Goal: Transaction & Acquisition: Purchase product/service

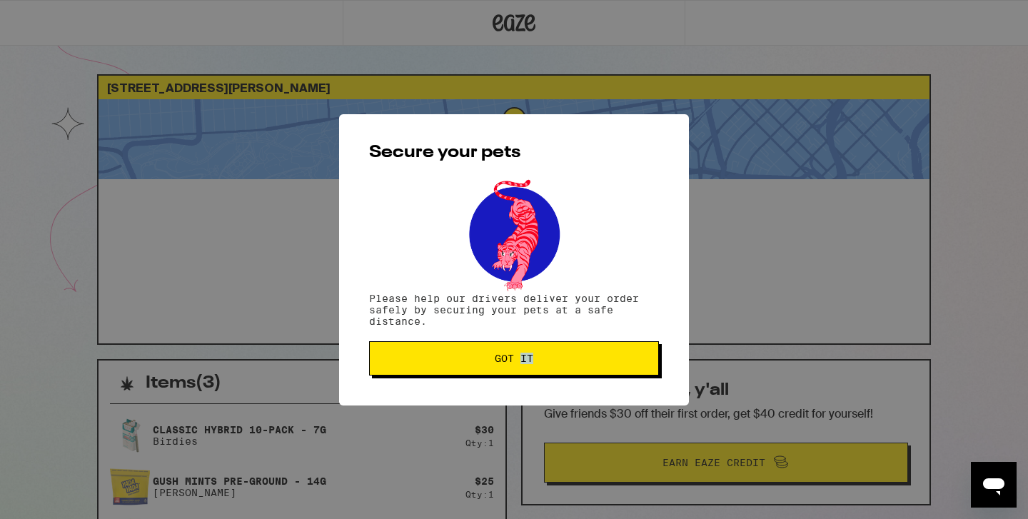
click at [551, 352] on button "Got it" at bounding box center [514, 358] width 290 height 34
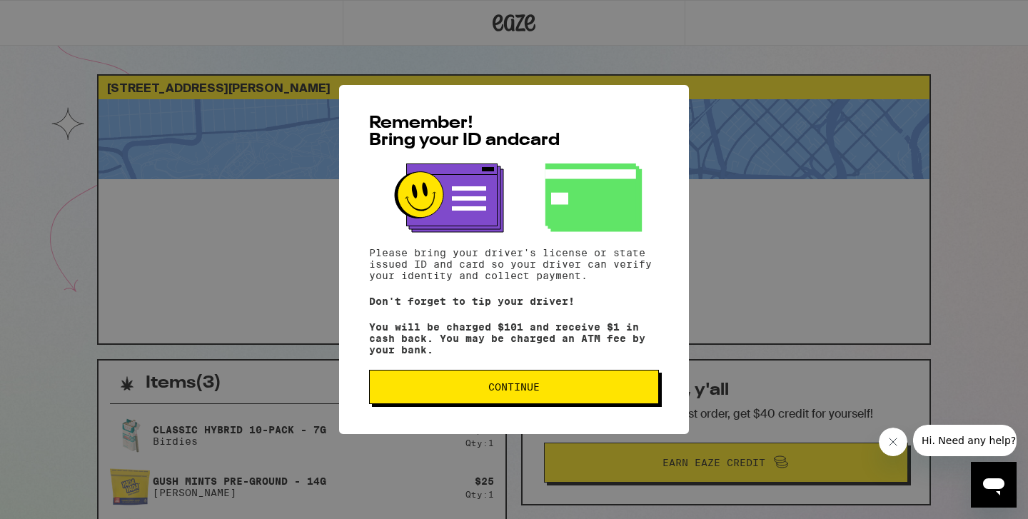
click at [553, 389] on span "Continue" at bounding box center [513, 387] width 265 height 10
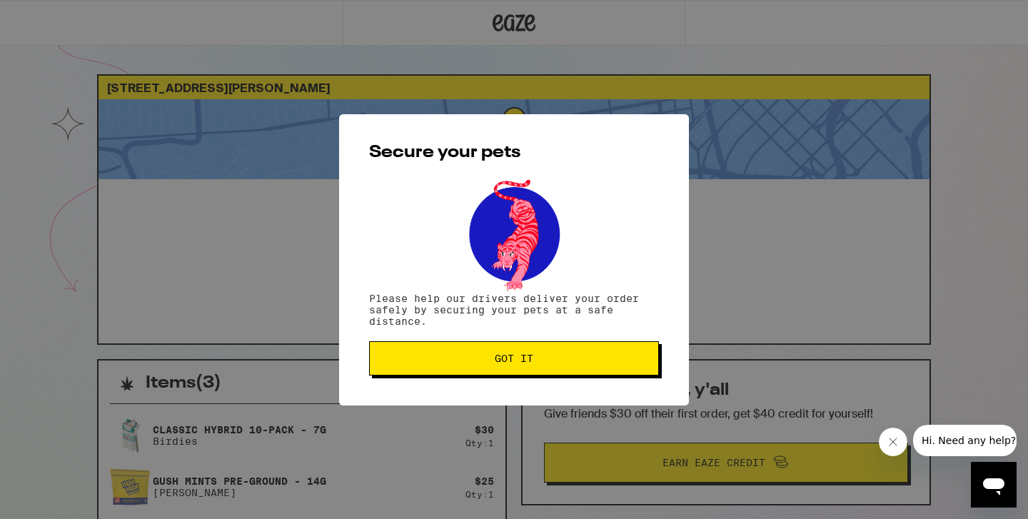
click at [553, 363] on span "Got it" at bounding box center [513, 358] width 265 height 10
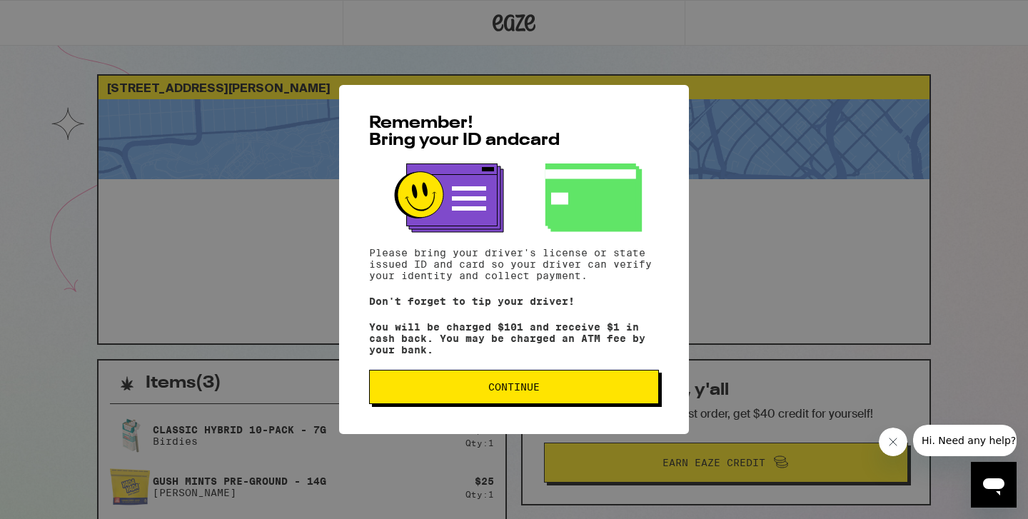
click at [440, 412] on div "Remember! Bring your ID and card Please bring your driver's license or state is…" at bounding box center [514, 259] width 350 height 349
click at [444, 401] on button "Continue" at bounding box center [514, 387] width 290 height 34
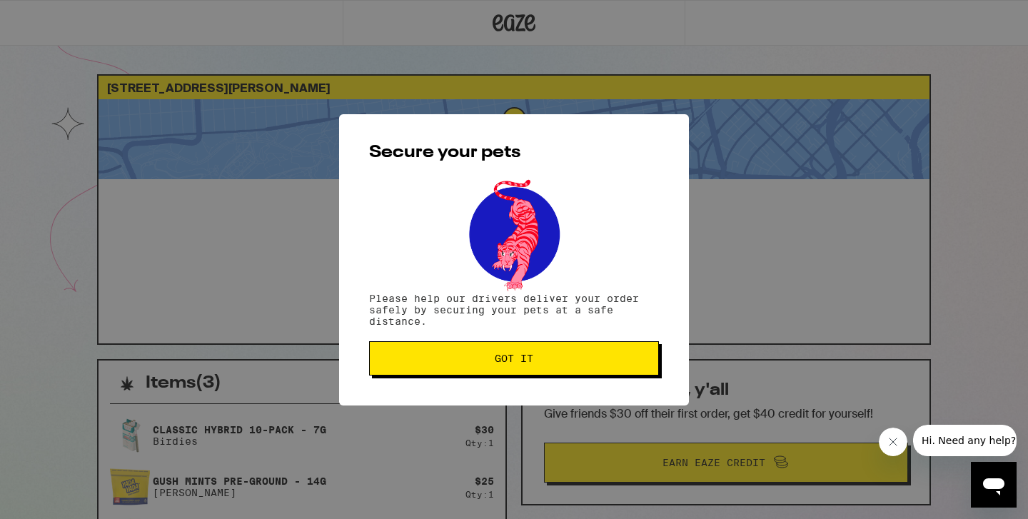
click at [490, 379] on div "Secure your pets Please help our drivers deliver your order safely by securing …" at bounding box center [514, 259] width 350 height 291
click at [502, 363] on span "Got it" at bounding box center [514, 358] width 39 height 10
